Goal: Task Accomplishment & Management: Manage account settings

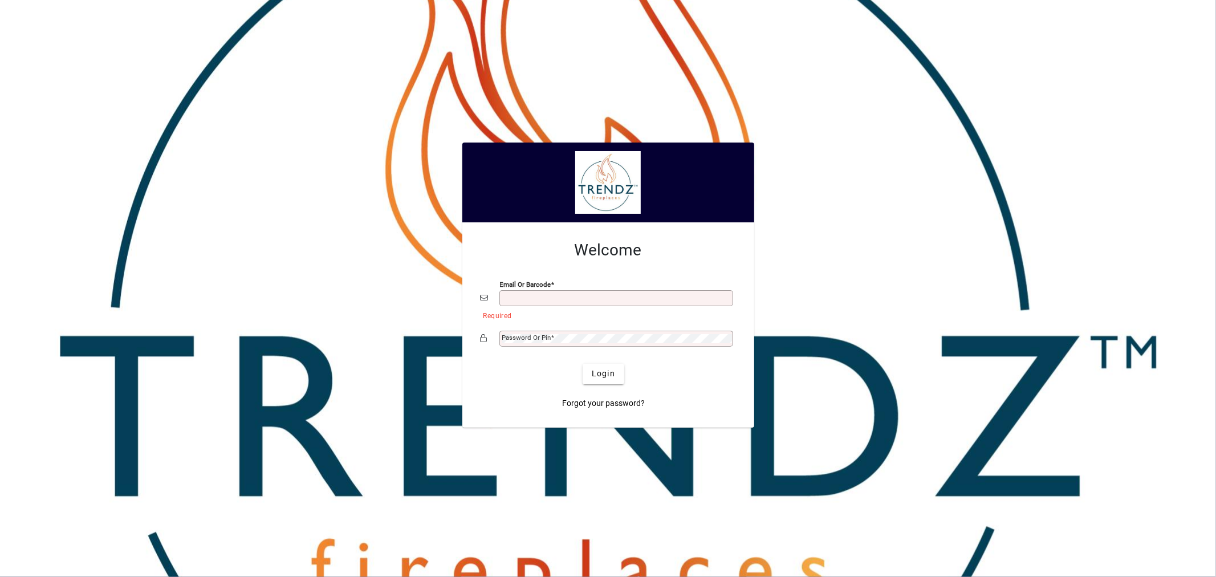
click at [612, 298] on input "Email or Barcode" at bounding box center [617, 298] width 230 height 9
type input "**********"
click at [605, 363] on span "submit" at bounding box center [604, 373] width 42 height 27
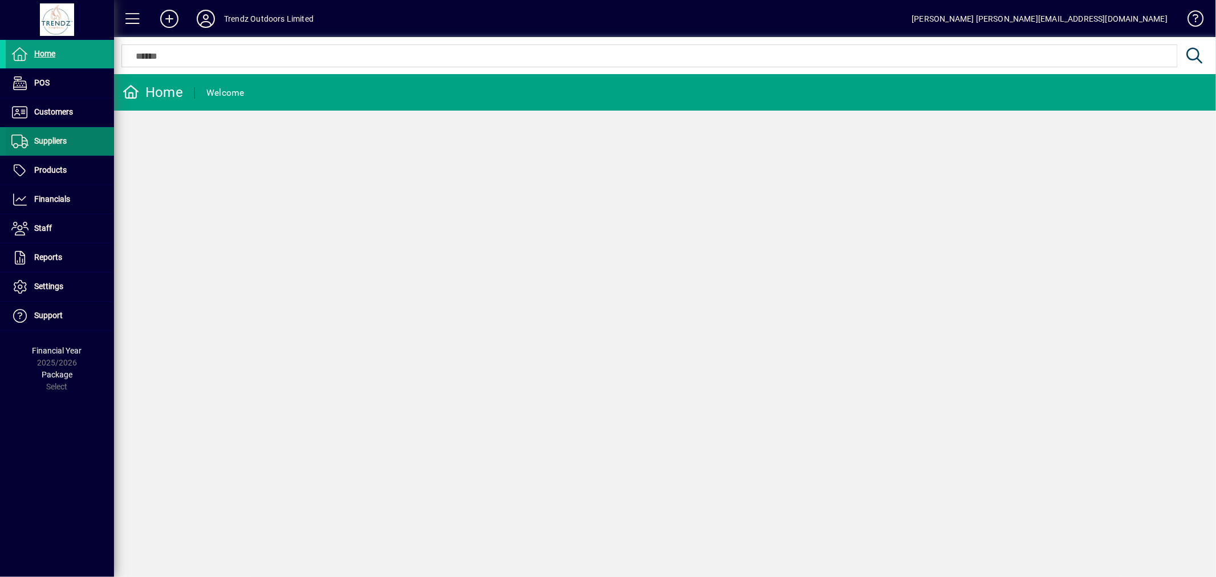
click at [55, 127] on ul "Home POS Customers Invoices Payments Quotes Backorders Communications Suppliers…" at bounding box center [57, 185] width 114 height 291
click at [63, 100] on span at bounding box center [60, 112] width 108 height 27
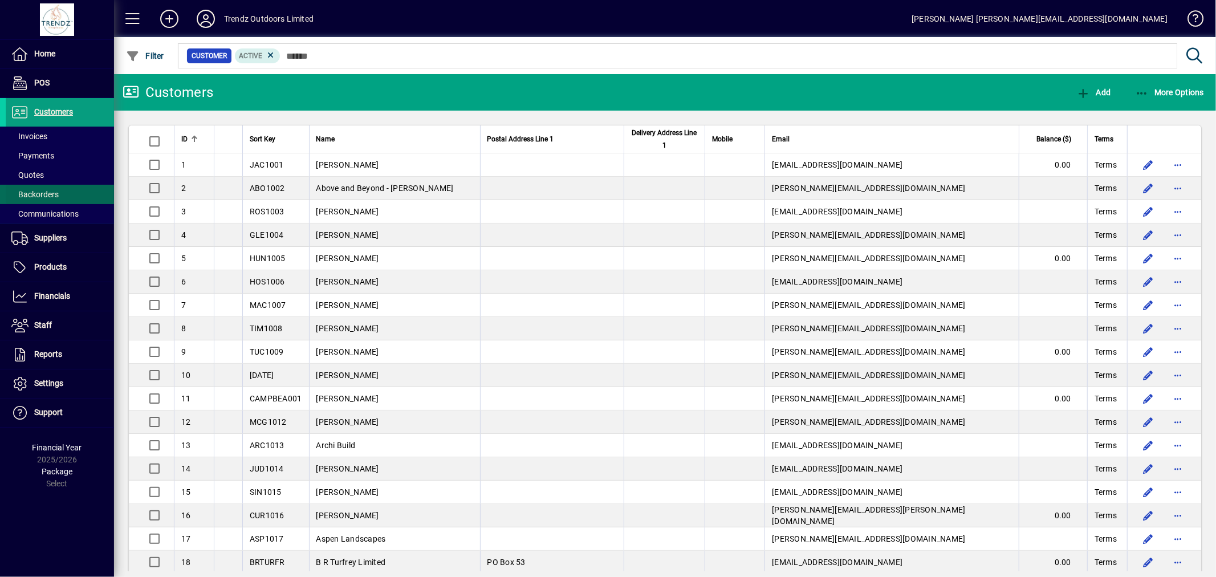
click at [34, 181] on span at bounding box center [60, 194] width 108 height 27
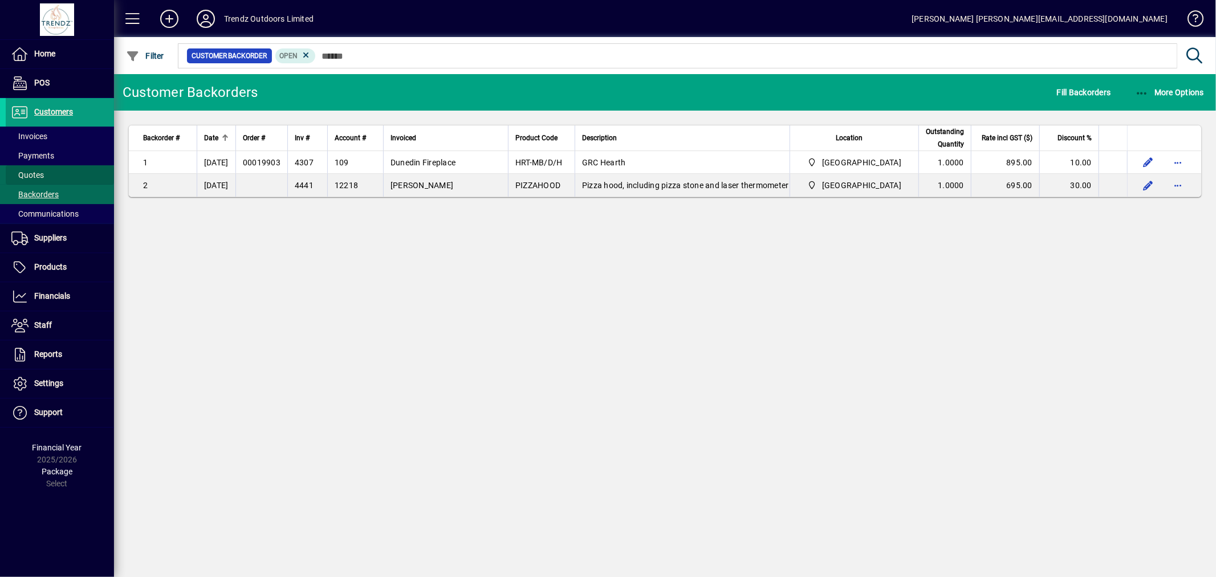
click at [31, 174] on span "Quotes" at bounding box center [27, 174] width 32 height 9
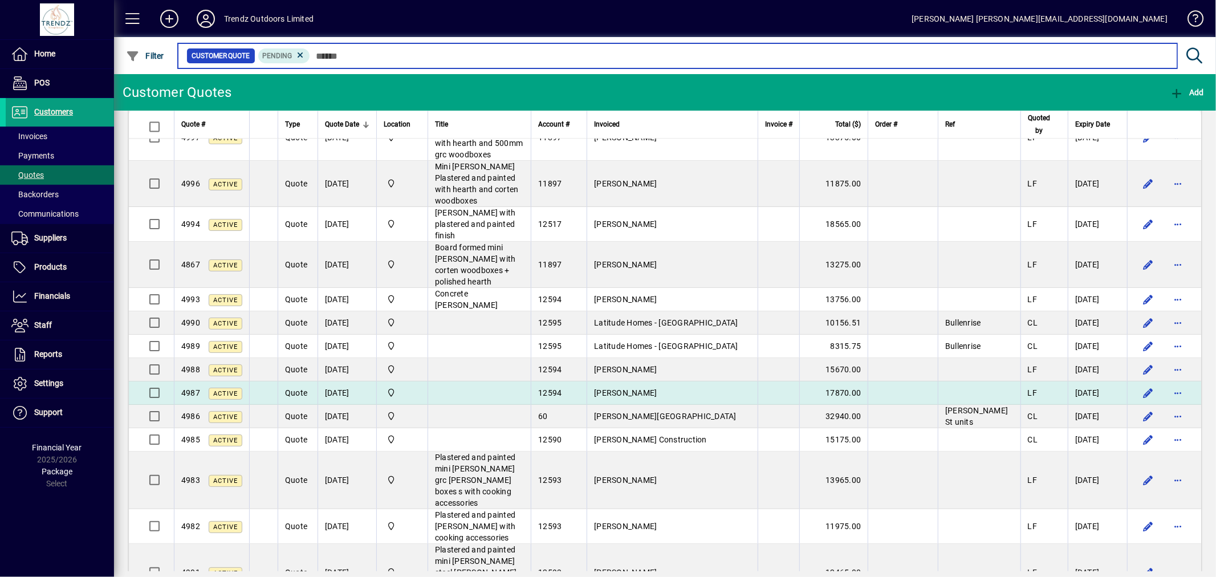
scroll to position [2266, 0]
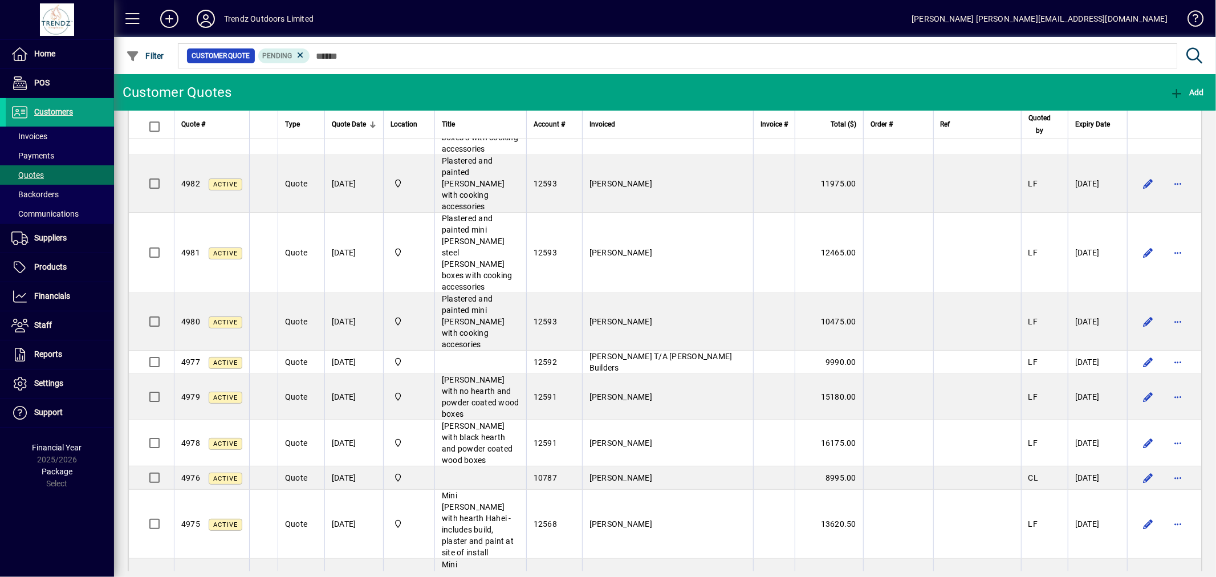
scroll to position [3027, 0]
